Goal: Navigation & Orientation: Find specific page/section

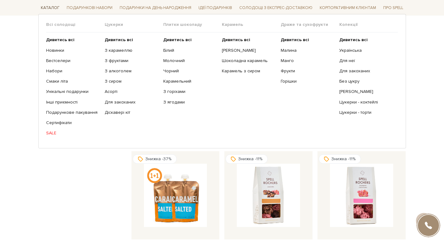
click at [47, 8] on span "Каталог" at bounding box center [50, 8] width 24 height 10
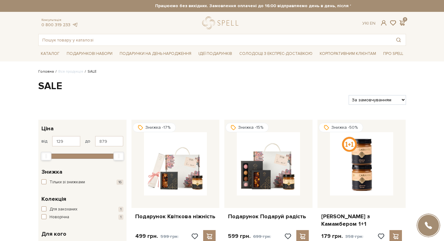
click at [46, 70] on link "Головна" at bounding box center [46, 71] width 16 height 5
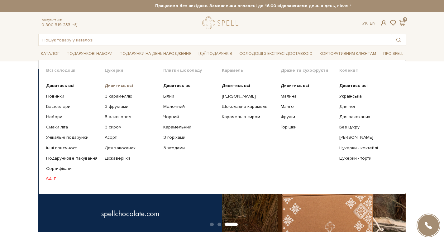
click at [113, 85] on b "Дивитись всі" at bounding box center [119, 85] width 28 height 5
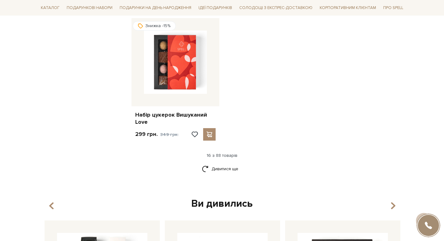
scroll to position [766, 0]
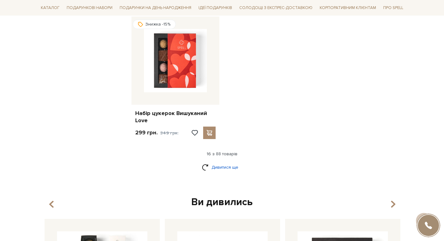
click at [228, 170] on link "Дивитися ще" at bounding box center [222, 167] width 41 height 11
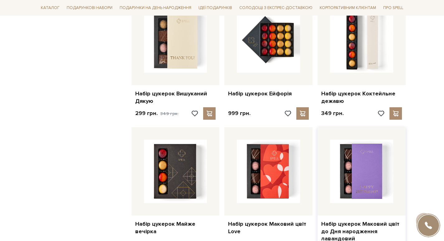
scroll to position [912, 0]
